Goal: Navigation & Orientation: Locate item on page

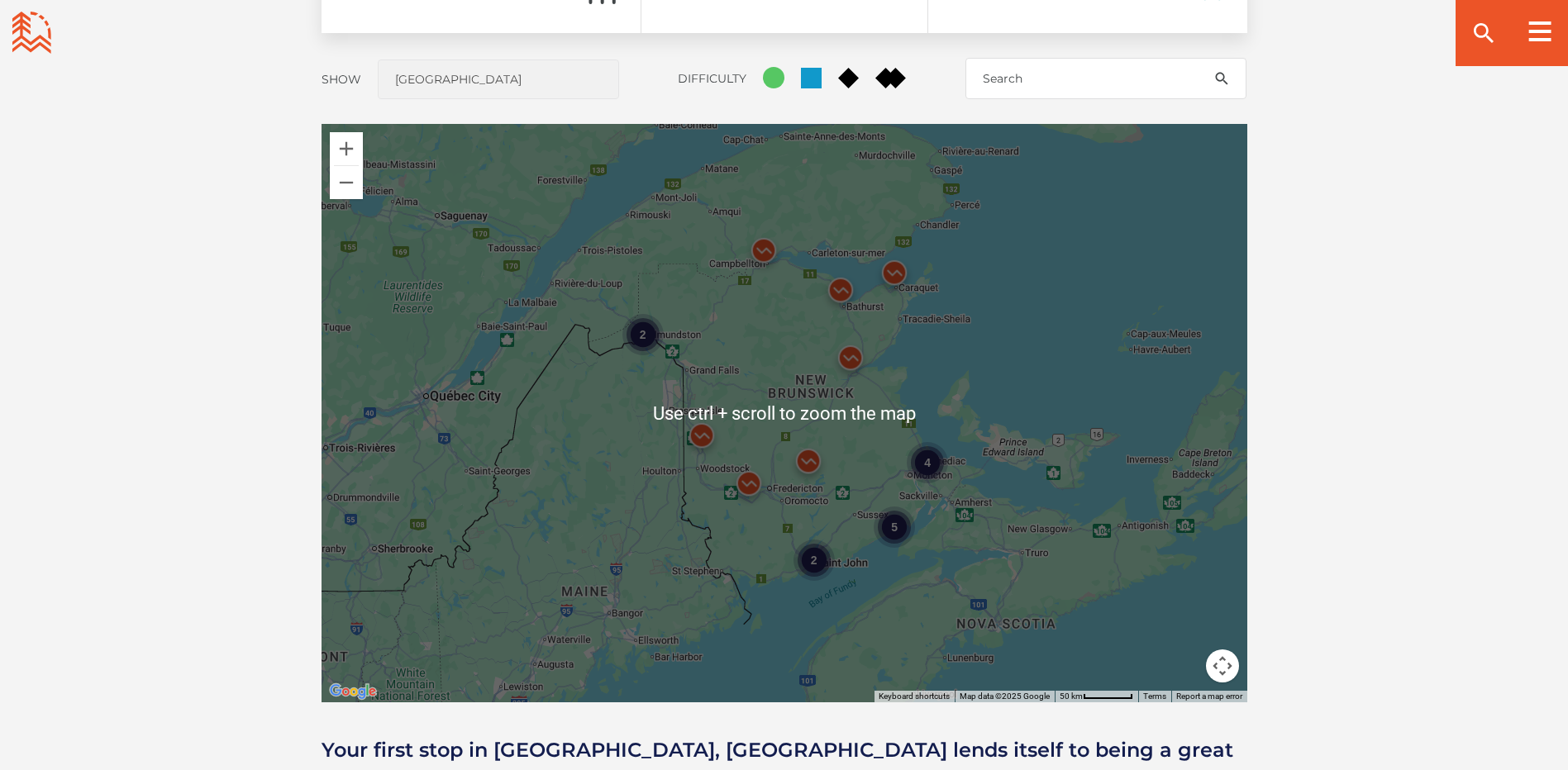
scroll to position [1405, 0]
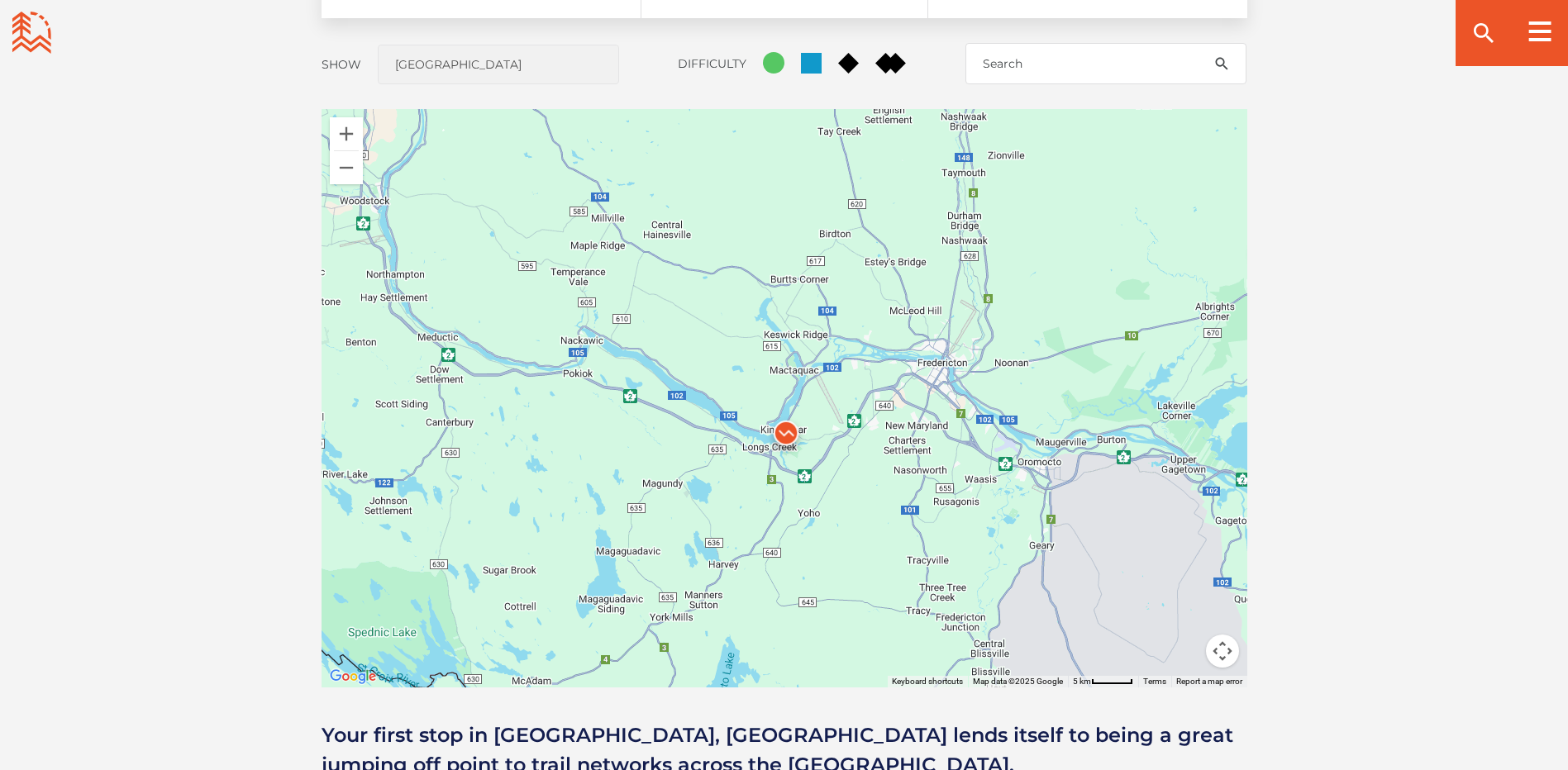
click at [785, 430] on img at bounding box center [786, 437] width 50 height 50
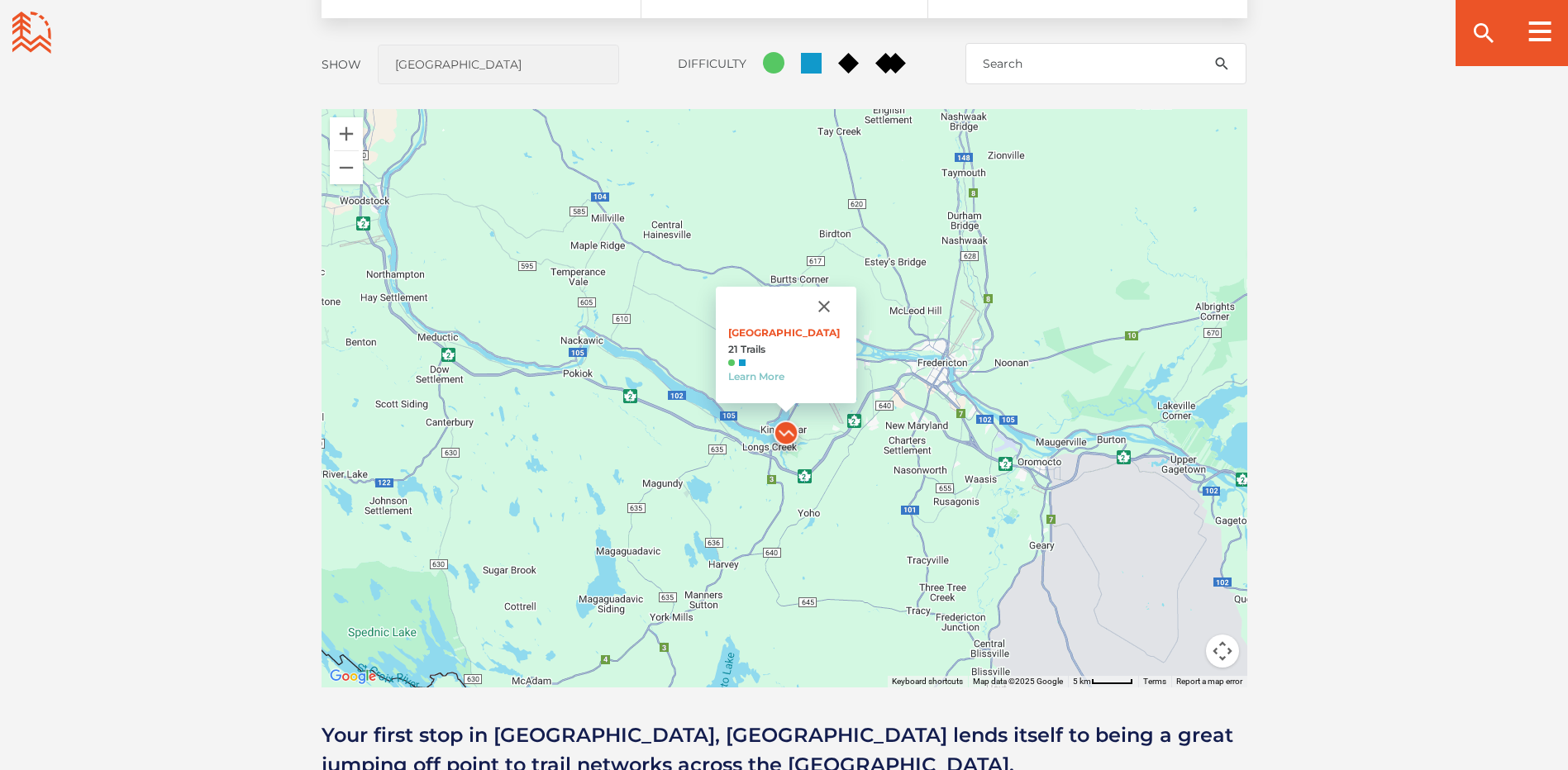
click at [825, 307] on button "Close" at bounding box center [824, 306] width 39 height 39
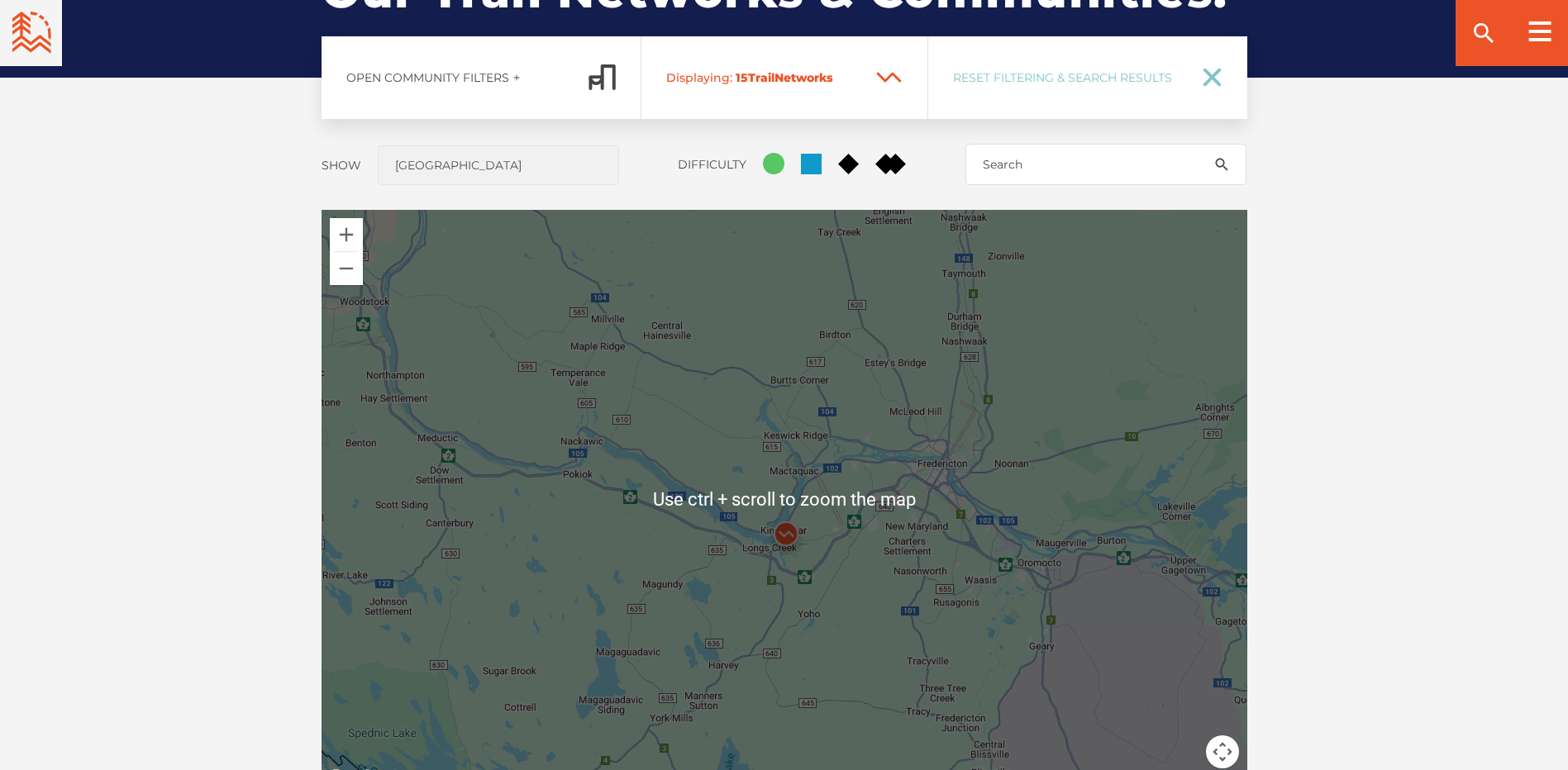
scroll to position [1323, 0]
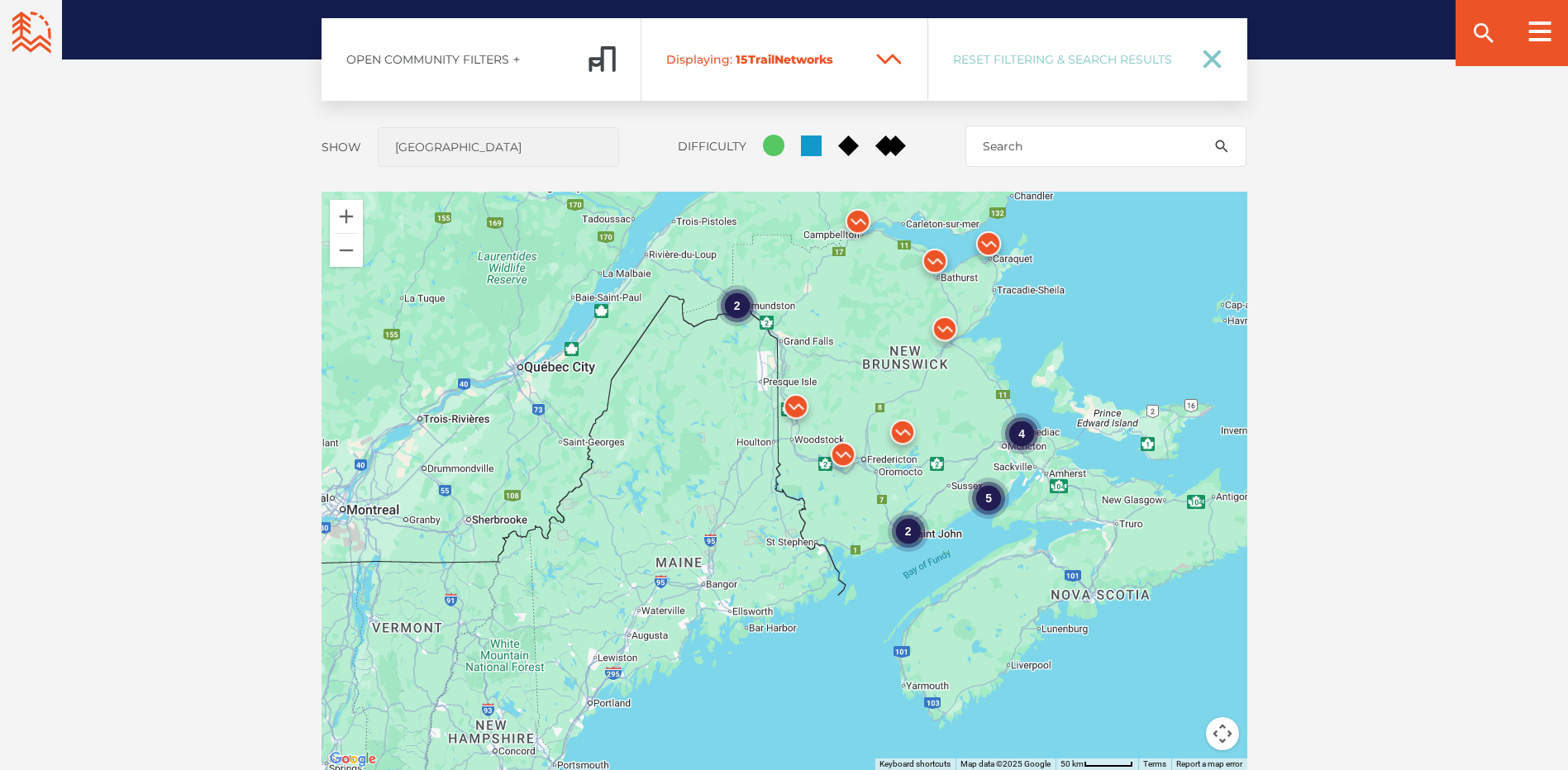
drag, startPoint x: 951, startPoint y: 375, endPoint x: 938, endPoint y: 417, distance: 44.0
click at [938, 417] on div "To navigate, press the arrow keys. 4 2 5 2" at bounding box center [784, 480] width 926 height 579
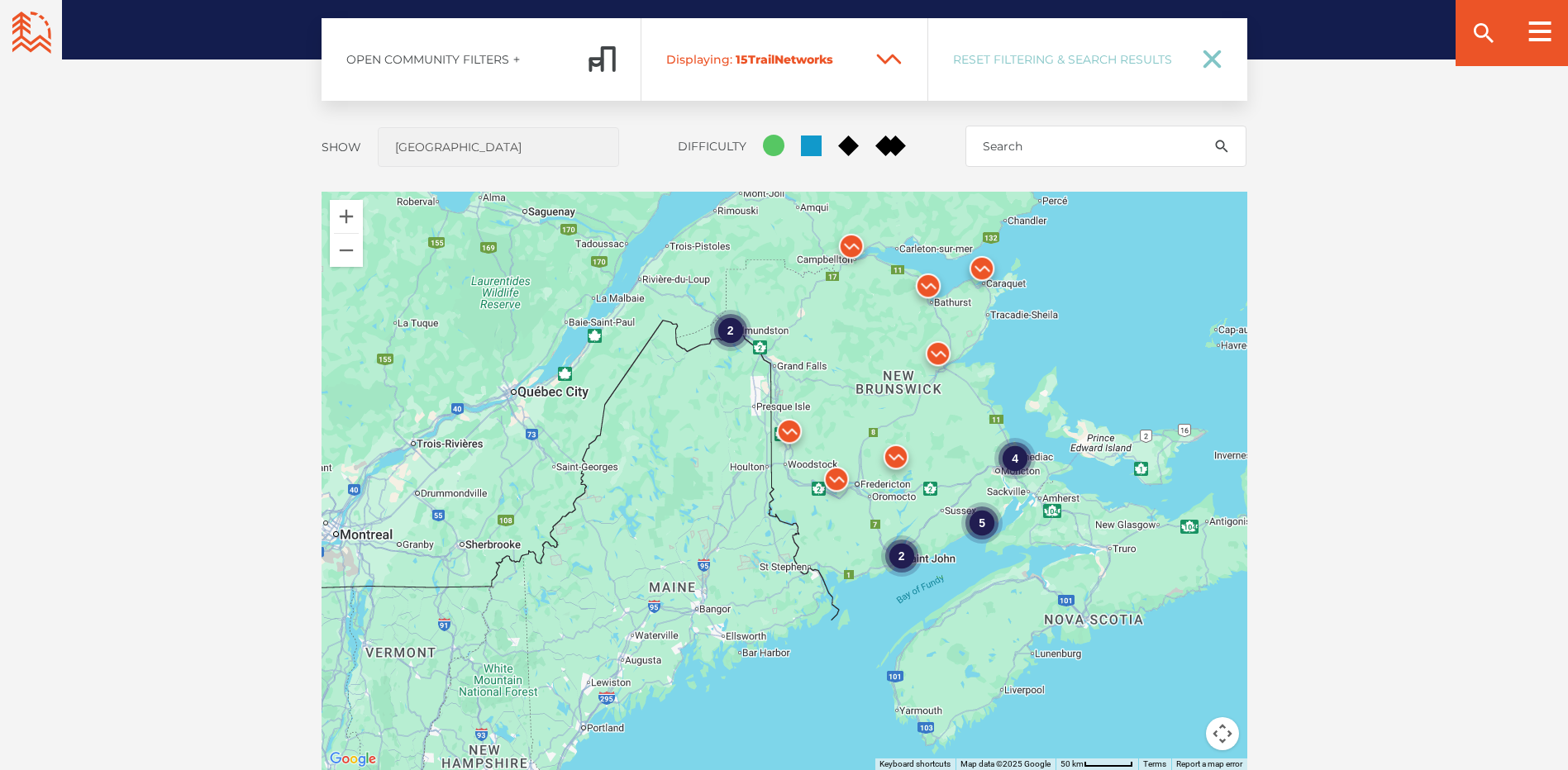
click at [937, 347] on img at bounding box center [939, 358] width 50 height 50
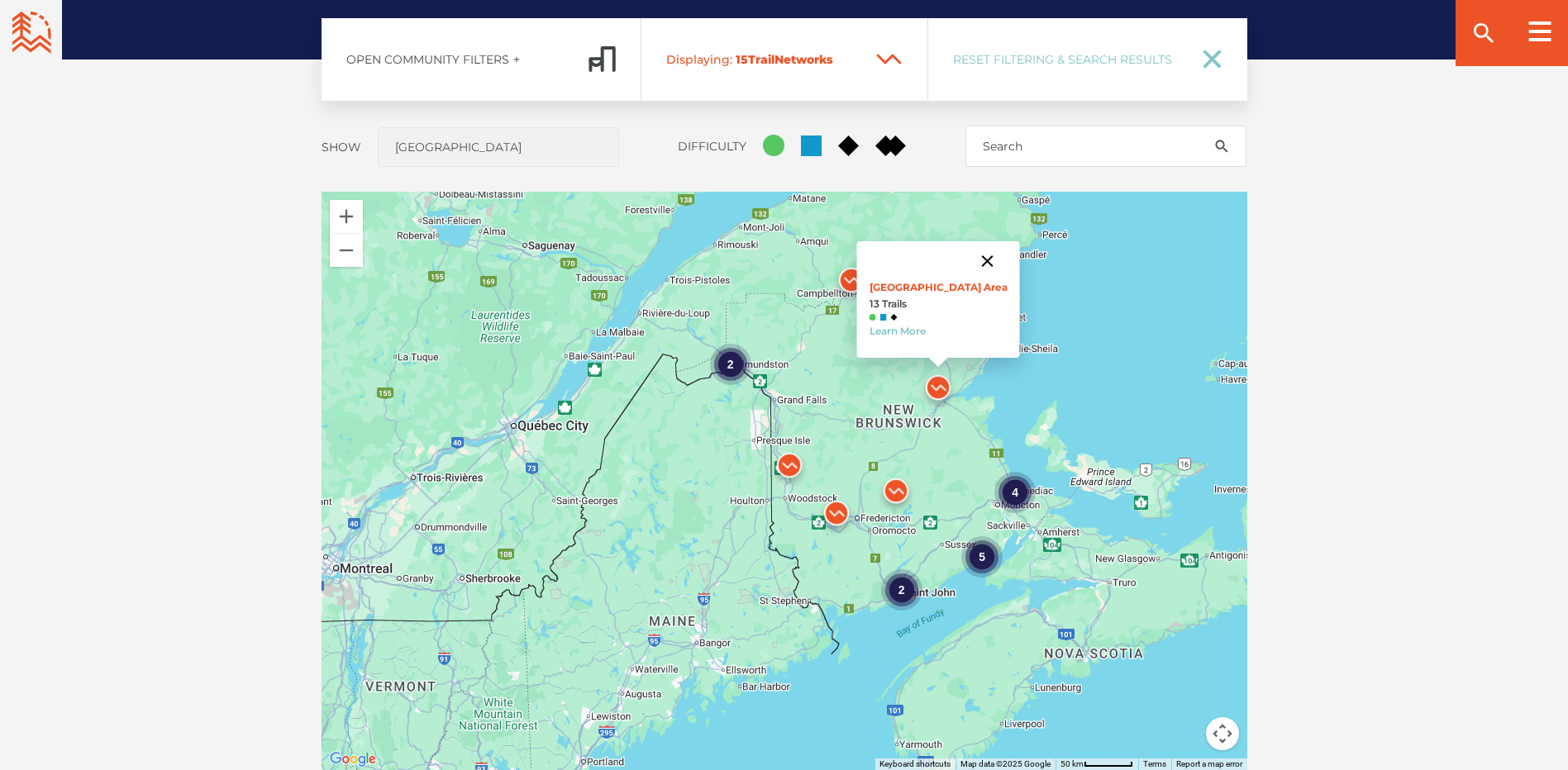
click at [971, 255] on button "Close" at bounding box center [986, 260] width 39 height 39
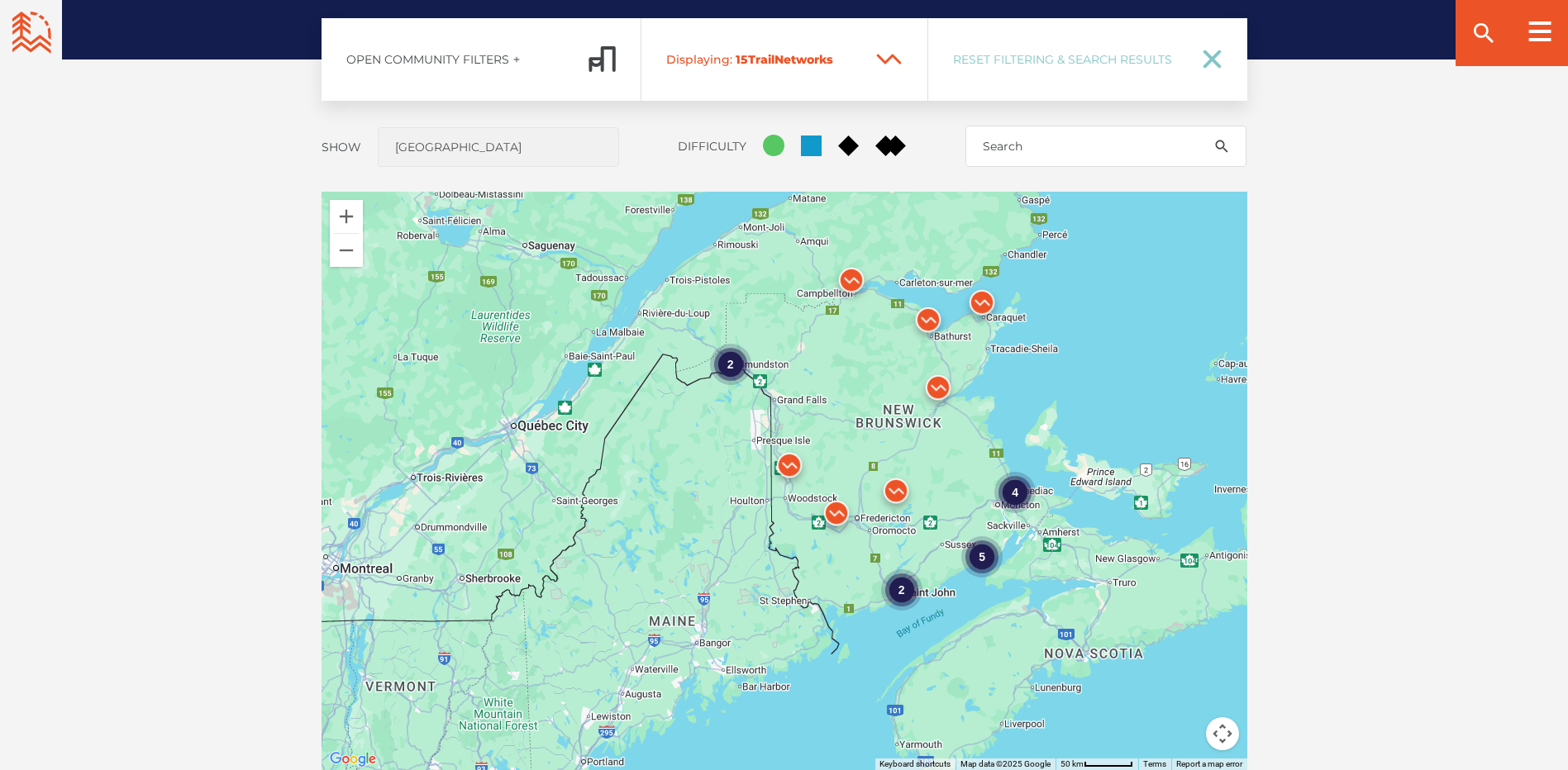
click at [939, 385] on img at bounding box center [939, 392] width 50 height 50
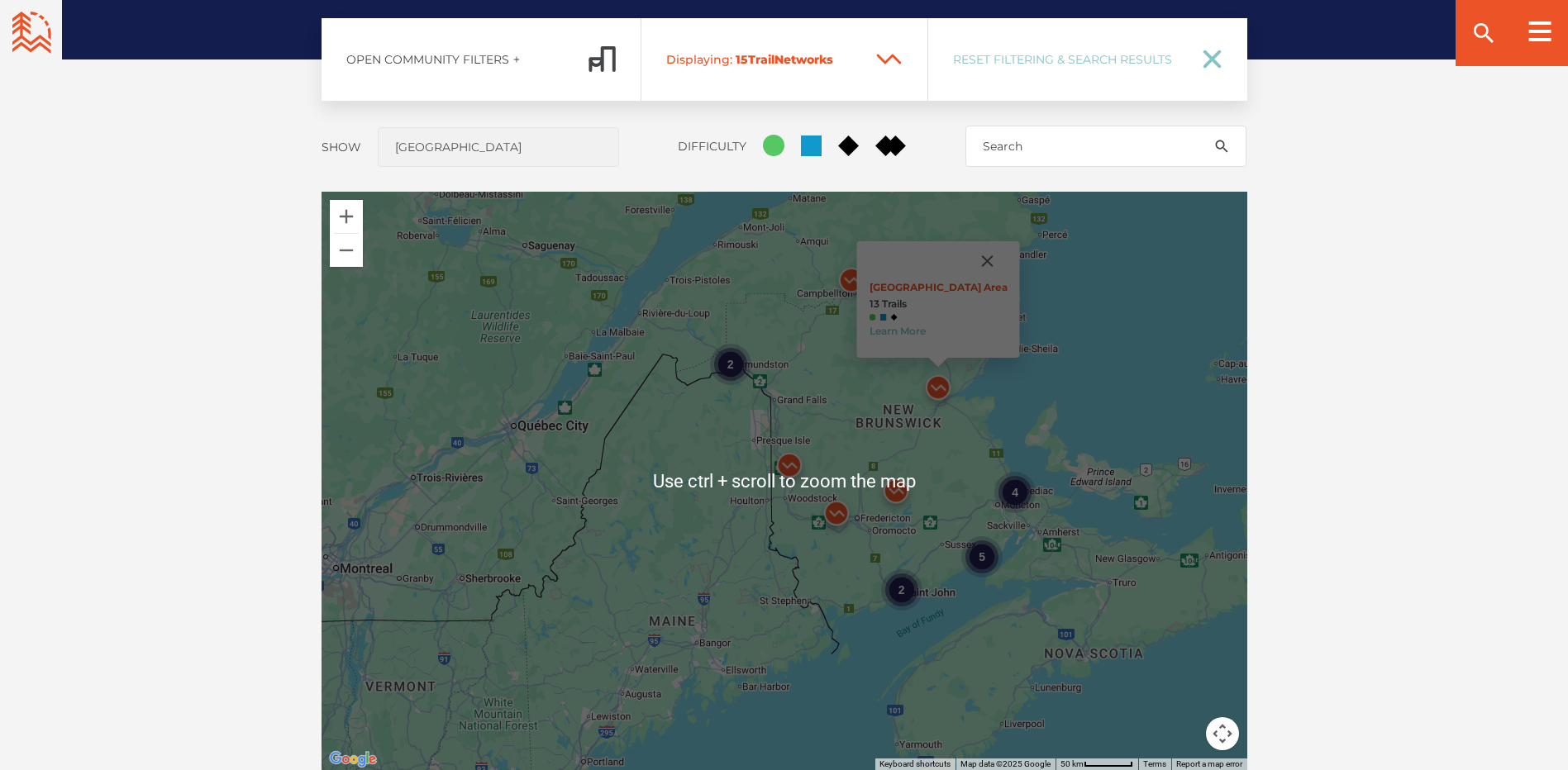
click at [1075, 488] on div "4 2 5 2 [GEOGRAPHIC_DATA] Area 13 Trails Learn More" at bounding box center [784, 480] width 926 height 579
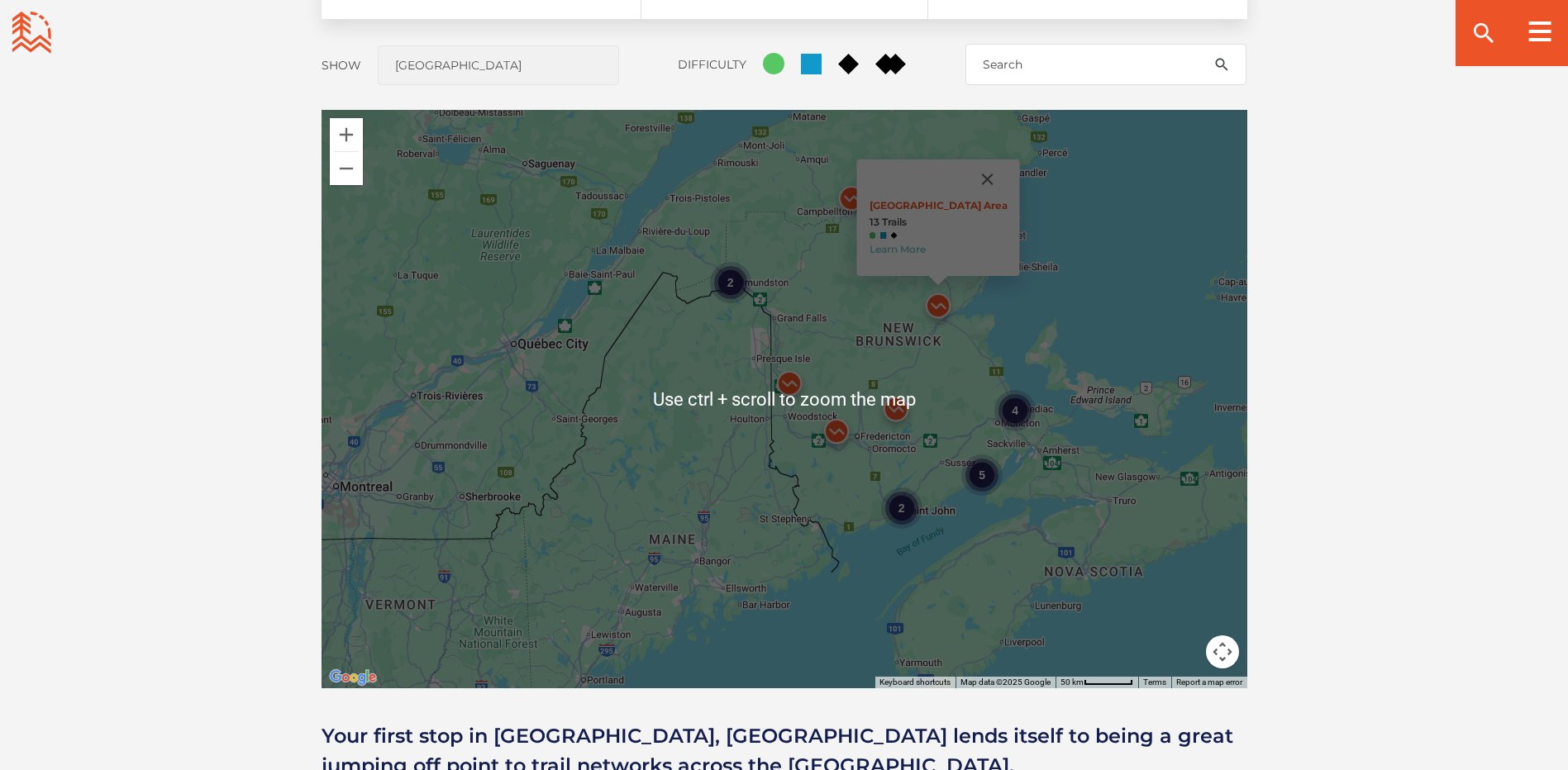
scroll to position [1405, 0]
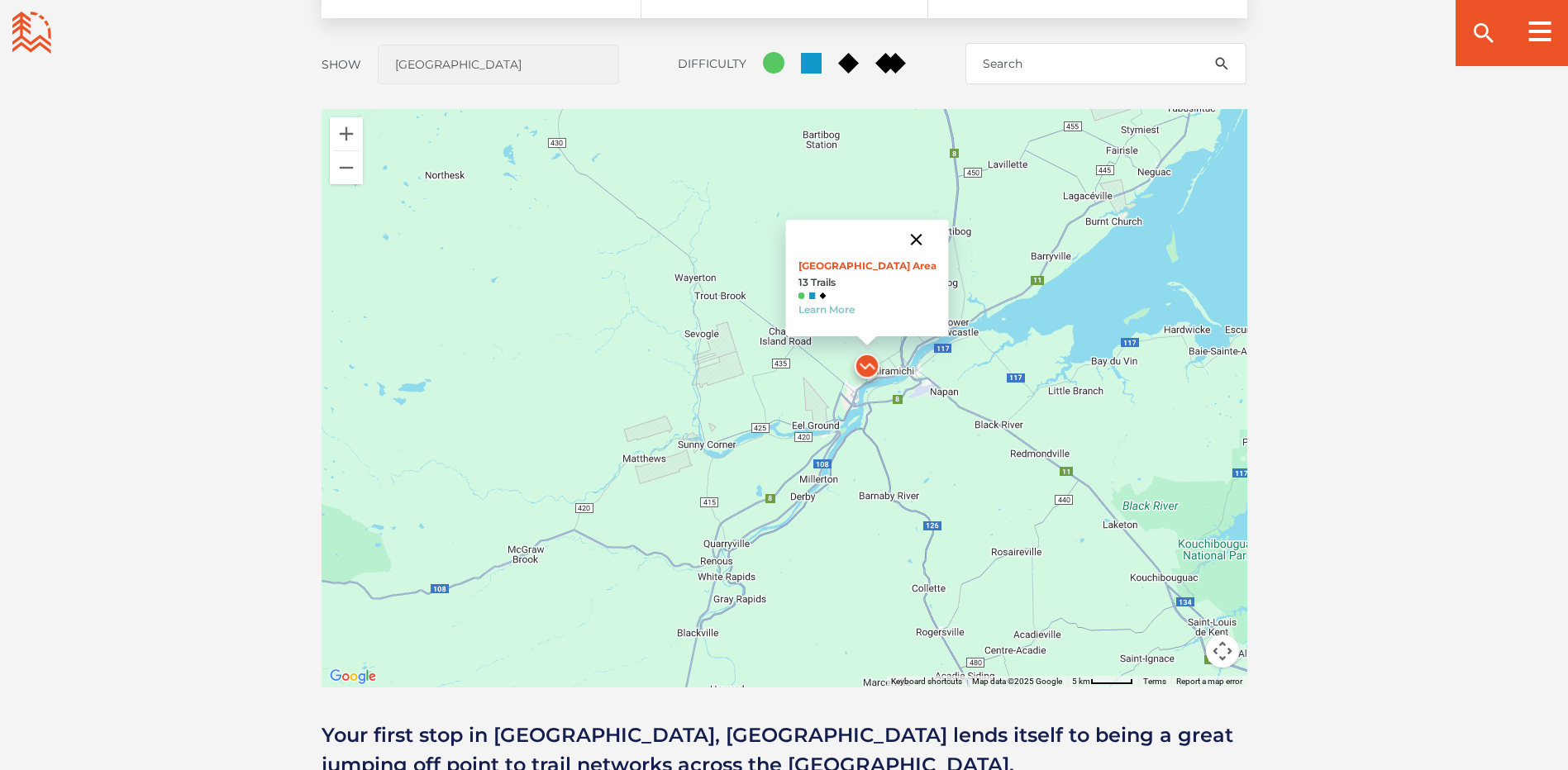
click at [903, 238] on button "Close" at bounding box center [916, 239] width 39 height 39
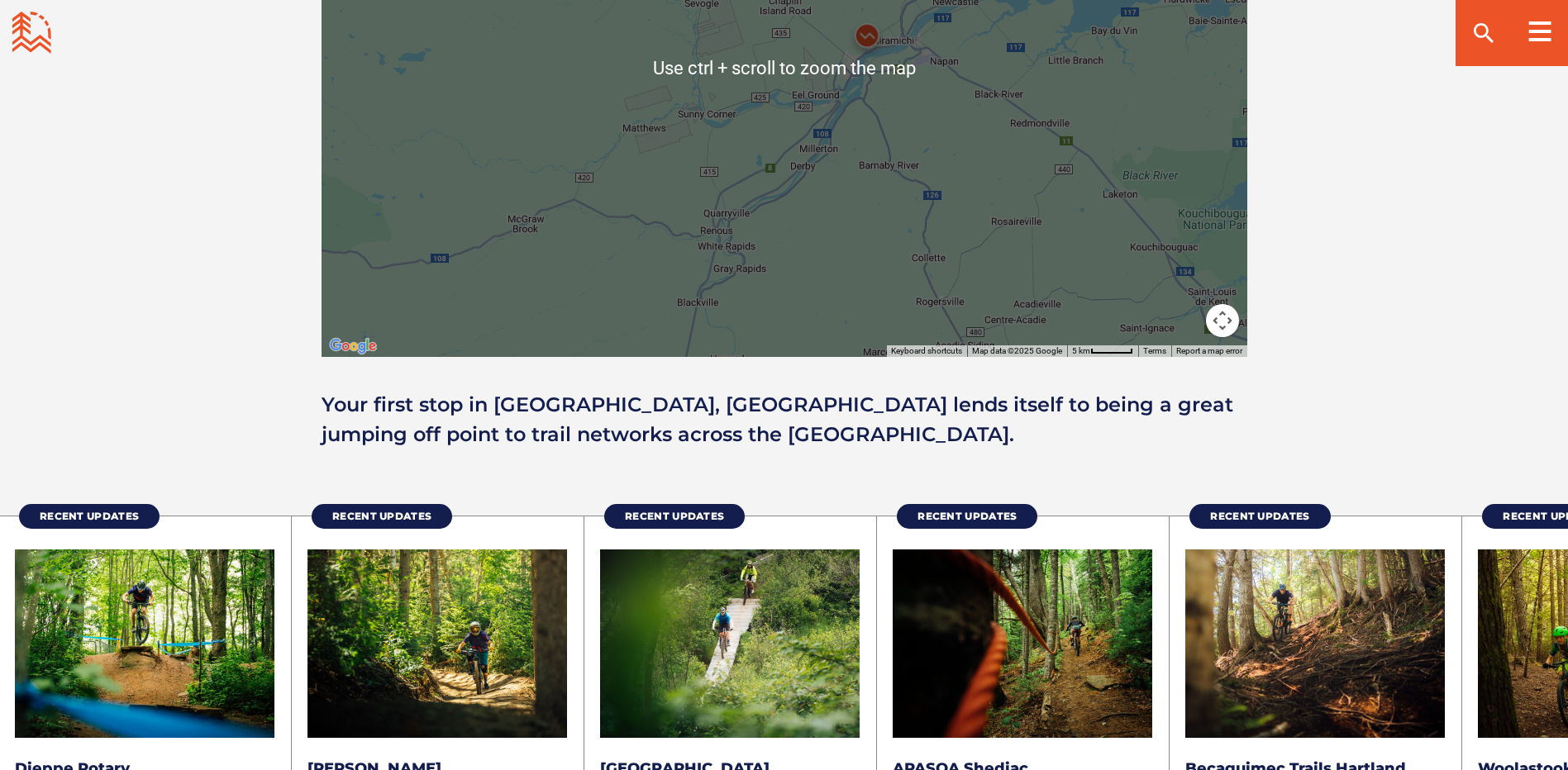
scroll to position [1323, 0]
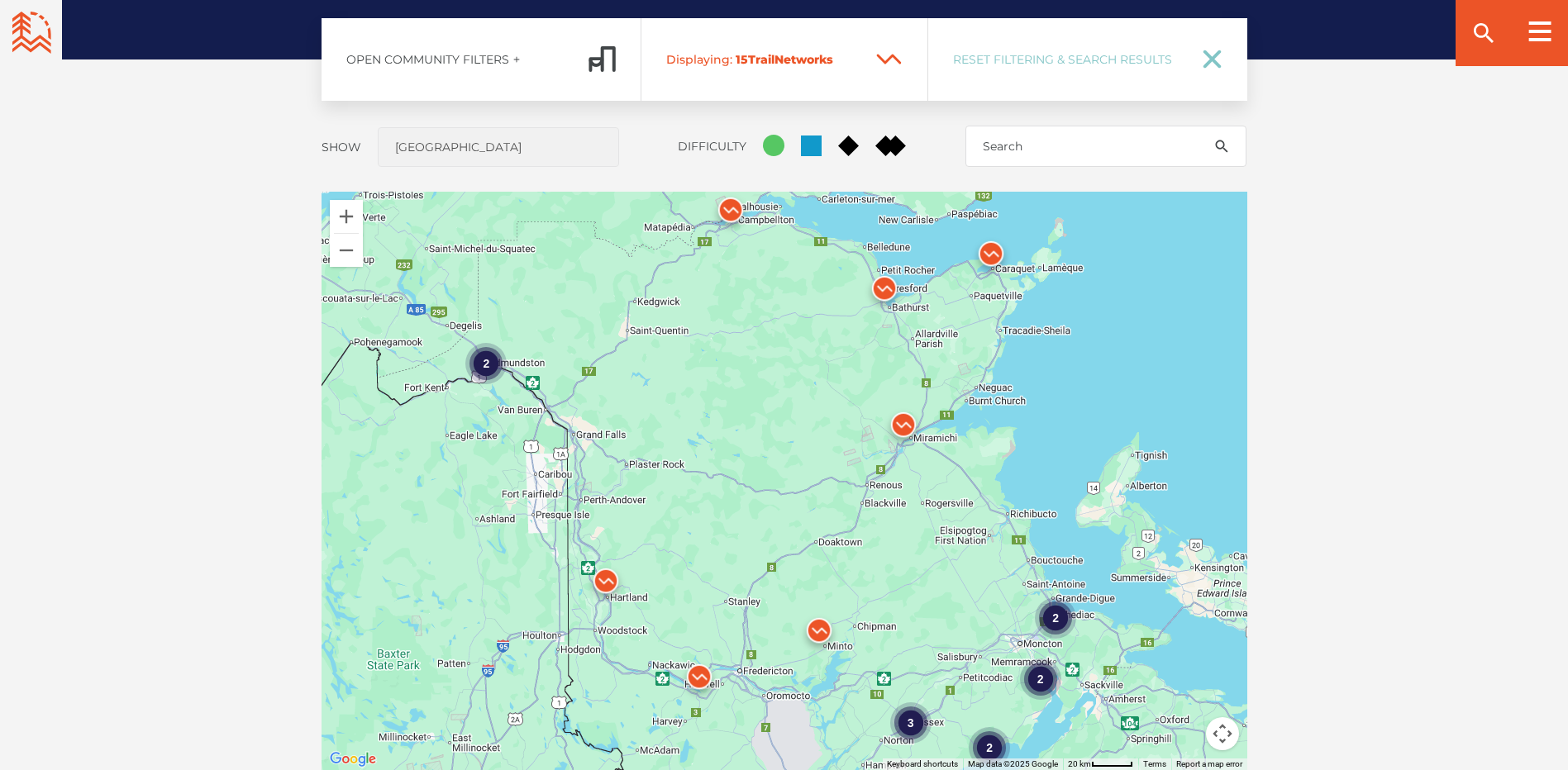
drag, startPoint x: 1031, startPoint y: 316, endPoint x: 1043, endPoint y: 404, distance: 88.8
click at [1043, 404] on div "2 2 2 2 3 2" at bounding box center [784, 480] width 926 height 579
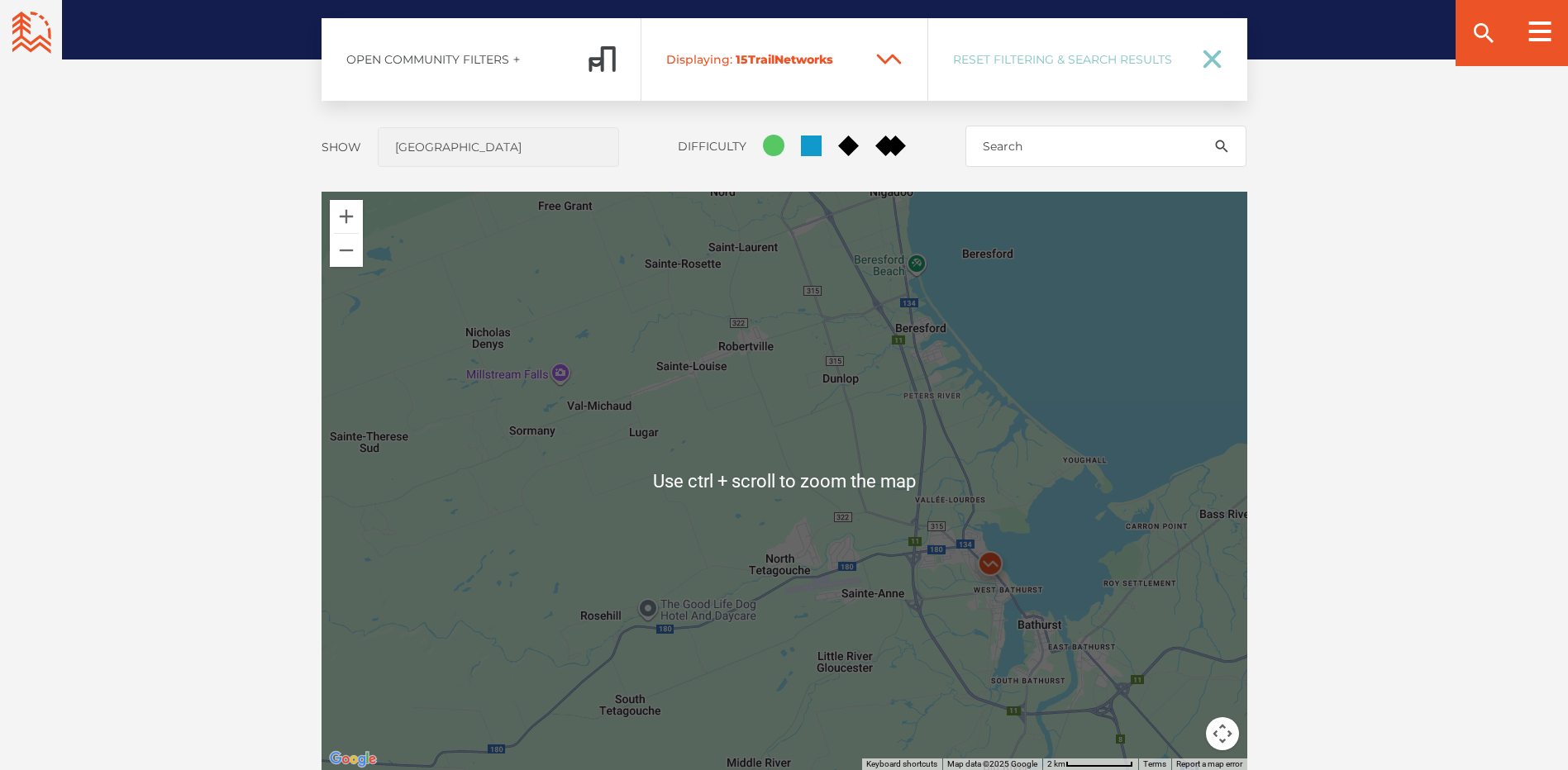
scroll to position [1240, 0]
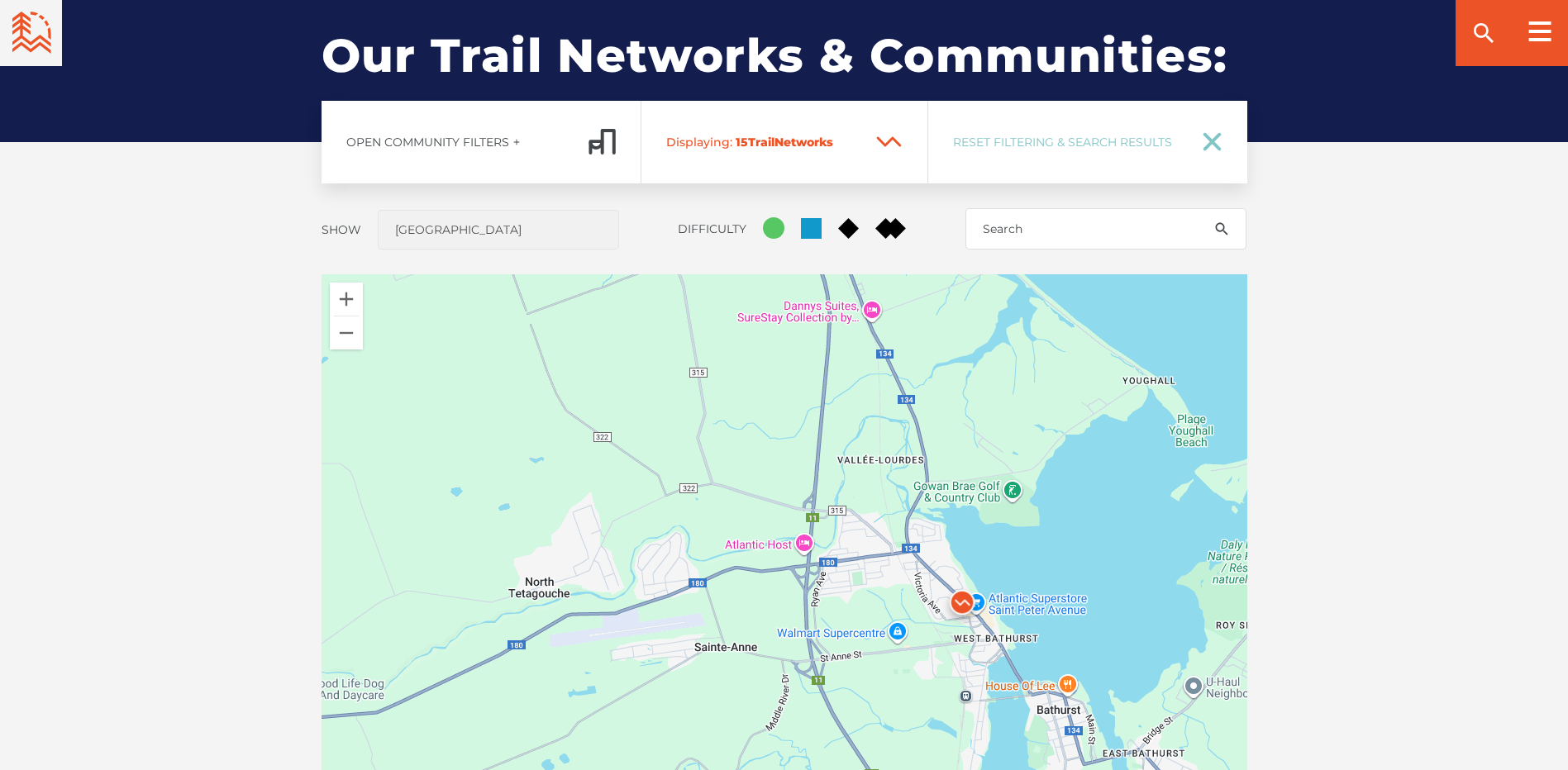
drag, startPoint x: 1049, startPoint y: 691, endPoint x: 1024, endPoint y: 562, distance: 131.4
click at [1024, 562] on div at bounding box center [784, 563] width 926 height 579
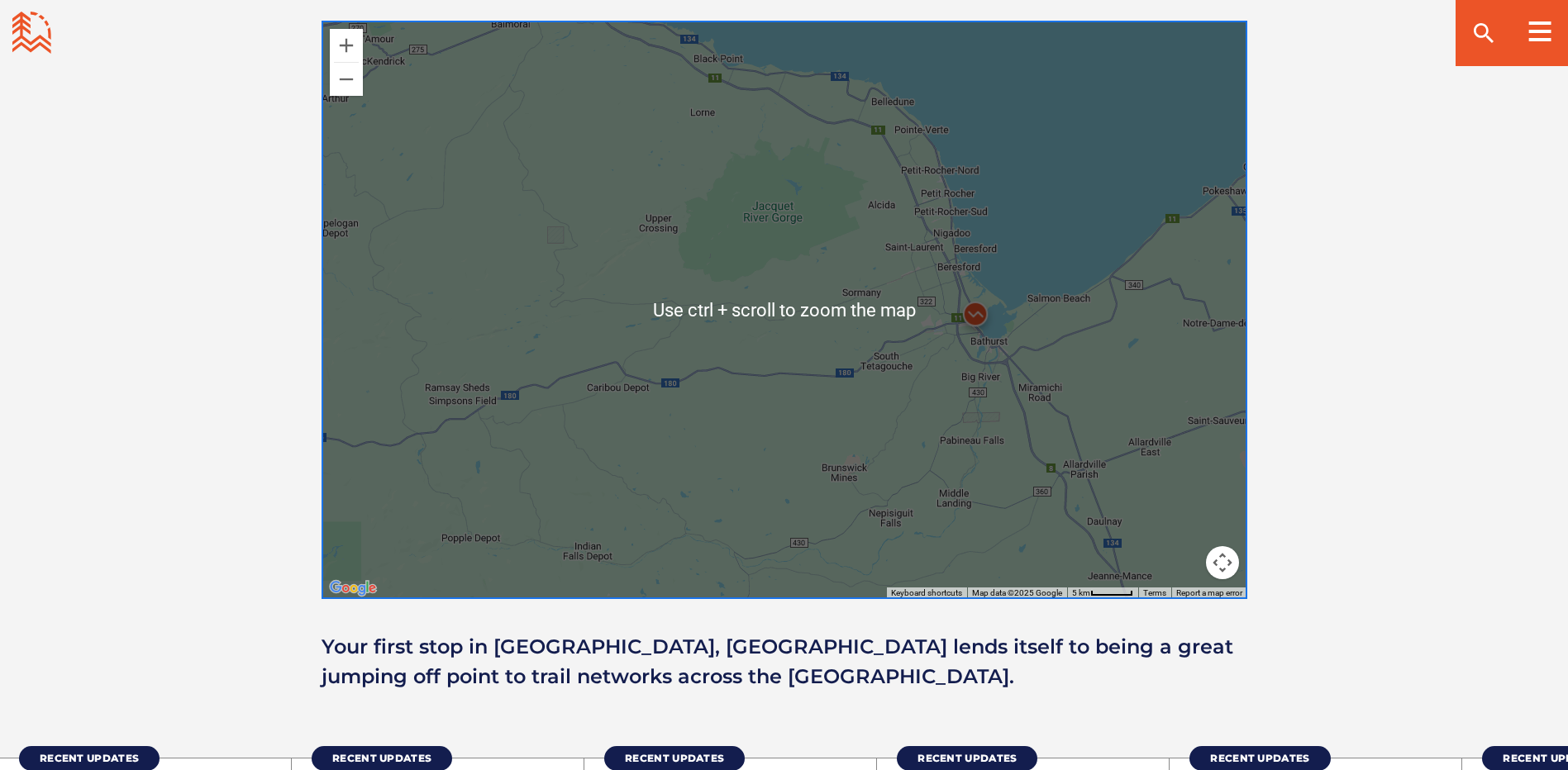
scroll to position [1405, 0]
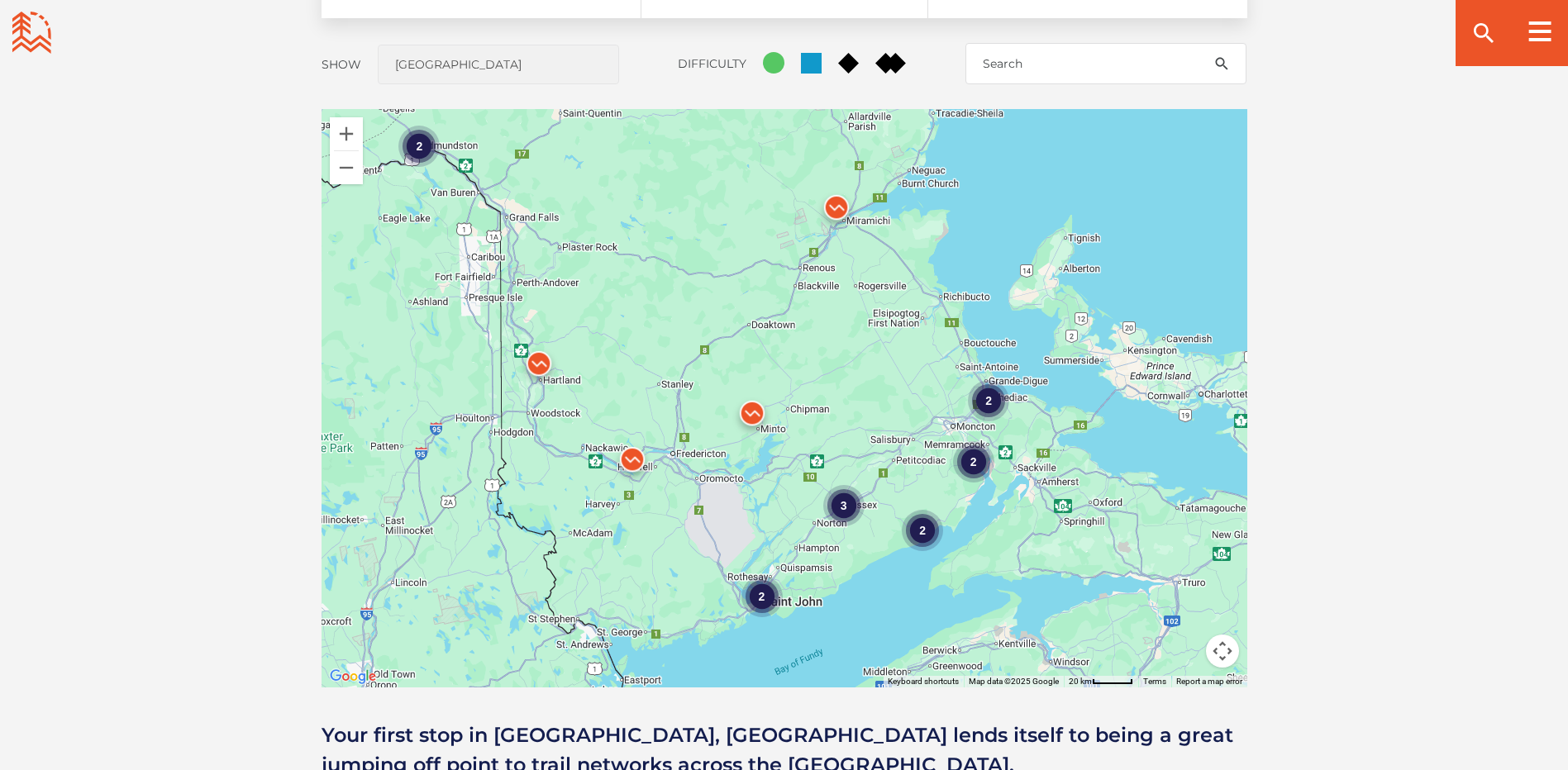
drag, startPoint x: 793, startPoint y: 650, endPoint x: 777, endPoint y: 557, distance: 94.4
click at [777, 557] on div "2 2 2 2 3 2" at bounding box center [784, 398] width 926 height 579
